Goal: Register for event/course

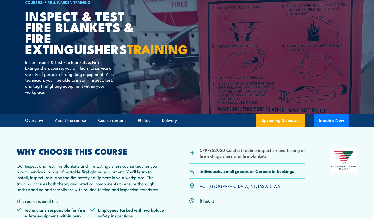
scroll to position [139, 0]
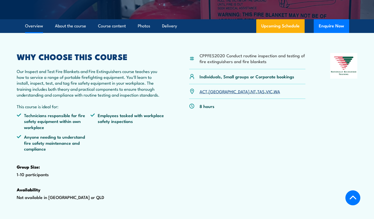
click at [274, 94] on link "WA" at bounding box center [277, 91] width 6 height 6
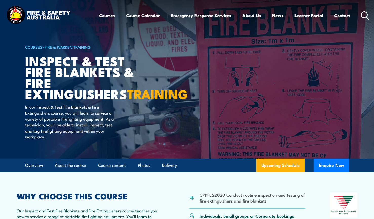
scroll to position [-4, 0]
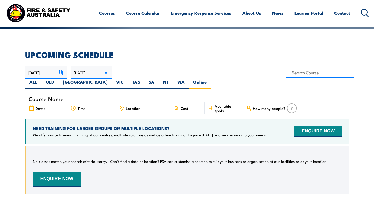
scroll to position [113, 0]
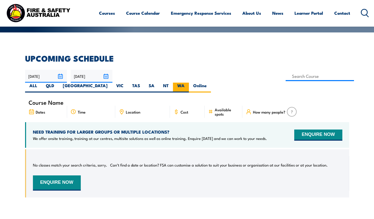
click at [189, 83] on label "WA" at bounding box center [181, 88] width 16 height 10
click at [188, 83] on input "WA" at bounding box center [186, 84] width 3 height 3
radio input "true"
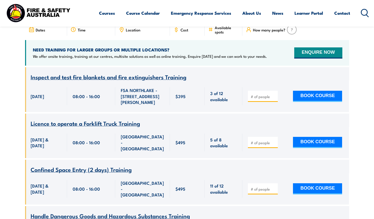
scroll to position [199, 0]
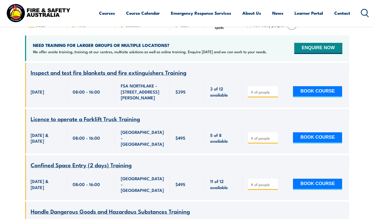
click at [258, 89] on input "number" at bounding box center [263, 91] width 25 height 5
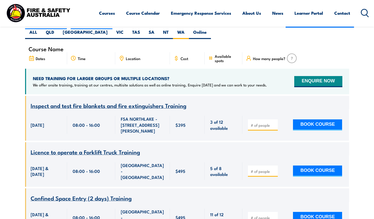
scroll to position [168, 0]
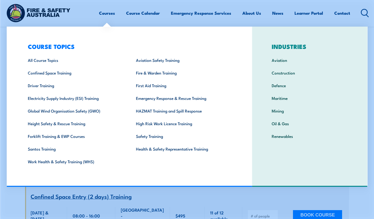
click at [107, 12] on link "Courses" at bounding box center [107, 12] width 16 height 13
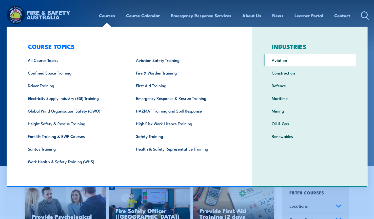
click at [288, 63] on link "Aviation" at bounding box center [310, 60] width 92 height 13
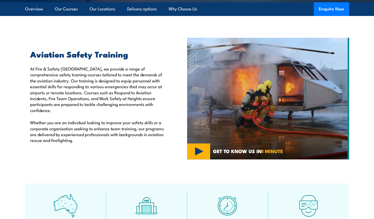
scroll to position [141, 0]
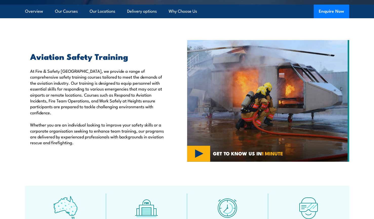
click at [200, 156] on img at bounding box center [268, 101] width 162 height 122
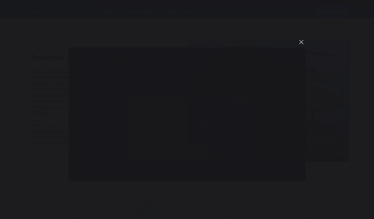
click at [302, 42] on button "You can close this modal content with the ESC key" at bounding box center [301, 42] width 9 height 9
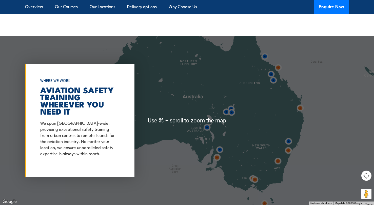
scroll to position [549, 0]
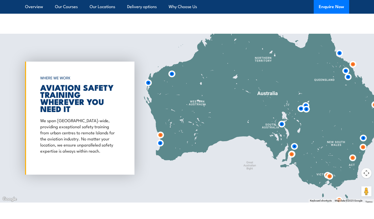
drag, startPoint x: 177, startPoint y: 121, endPoint x: 254, endPoint y: 121, distance: 76.2
click at [254, 121] on div at bounding box center [187, 118] width 374 height 169
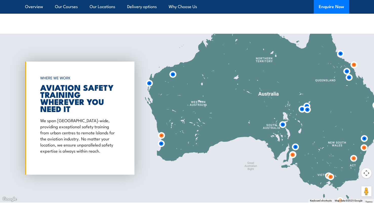
click at [150, 83] on img at bounding box center [149, 82] width 9 height 9
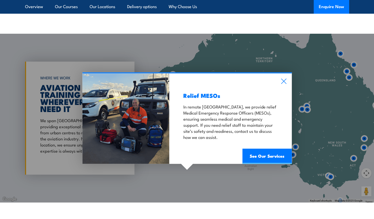
click at [283, 83] on icon at bounding box center [283, 84] width 5 height 5
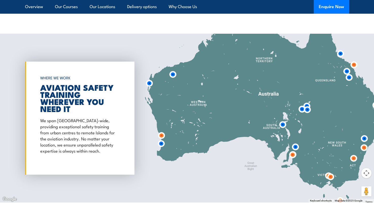
click at [173, 74] on img at bounding box center [172, 74] width 9 height 9
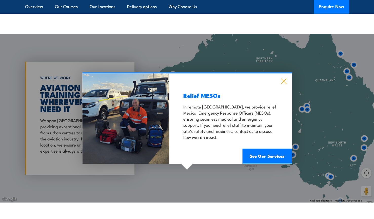
click at [285, 80] on icon at bounding box center [284, 81] width 6 height 6
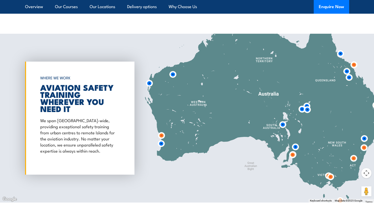
click at [162, 135] on img at bounding box center [161, 135] width 9 height 9
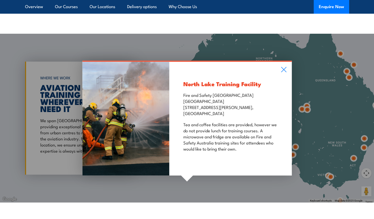
click at [194, 190] on div "North Lake Training Facility Fire and Safety [GEOGRAPHIC_DATA] [GEOGRAPHIC_DATA…" at bounding box center [187, 118] width 374 height 169
click at [283, 71] on icon at bounding box center [284, 70] width 6 height 6
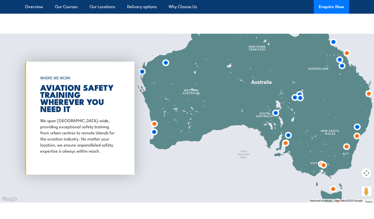
drag, startPoint x: 194, startPoint y: 176, endPoint x: 189, endPoint y: 162, distance: 14.9
click at [189, 162] on div at bounding box center [187, 118] width 374 height 169
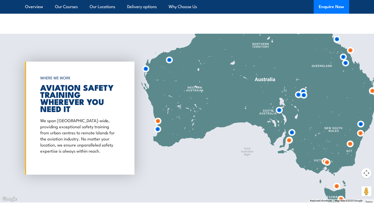
click at [297, 149] on div at bounding box center [187, 118] width 374 height 169
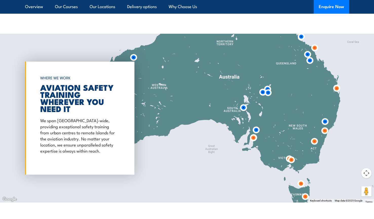
drag, startPoint x: 282, startPoint y: 175, endPoint x: 246, endPoint y: 172, distance: 36.0
click at [246, 172] on div at bounding box center [187, 118] width 374 height 169
click at [326, 132] on img at bounding box center [324, 130] width 9 height 9
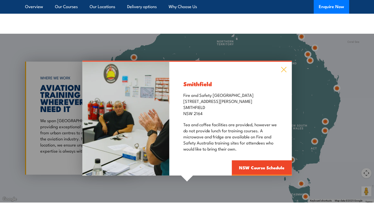
click at [284, 70] on icon at bounding box center [284, 70] width 6 height 6
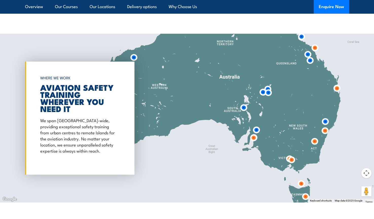
click at [244, 164] on div at bounding box center [187, 118] width 374 height 169
